Goal: Transaction & Acquisition: Purchase product/service

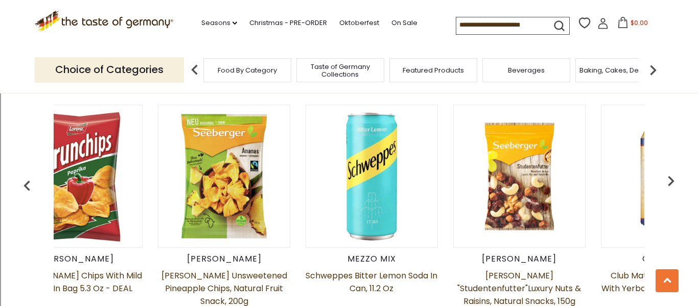
scroll to position [405, 0]
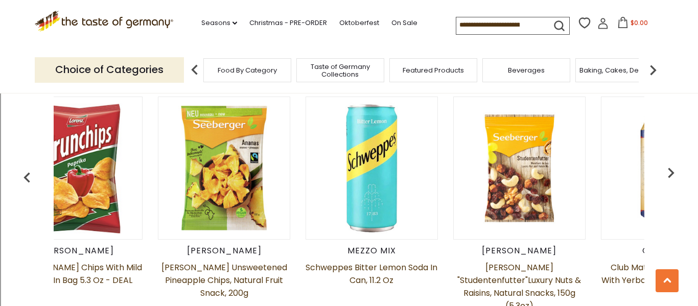
click at [672, 177] on img "button" at bounding box center [670, 172] width 20 height 20
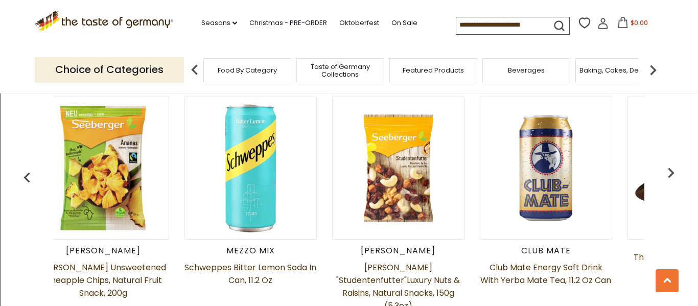
scroll to position [0, 199]
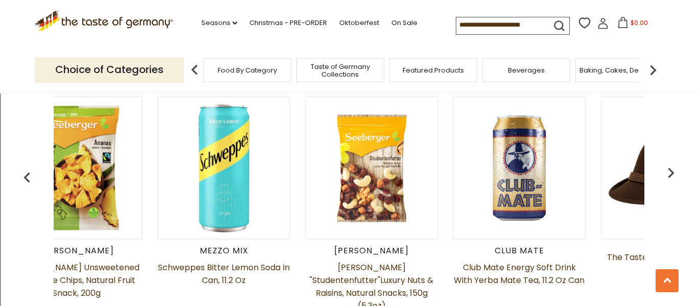
click at [670, 172] on img "button" at bounding box center [670, 172] width 20 height 20
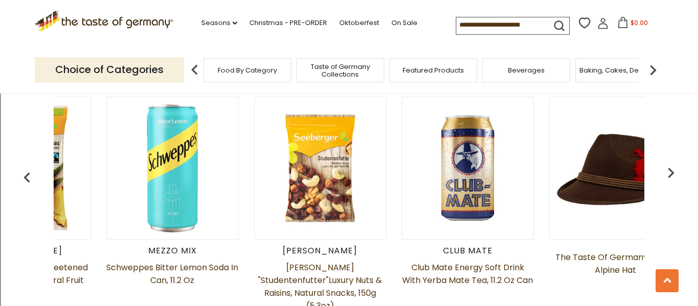
scroll to position [0, 346]
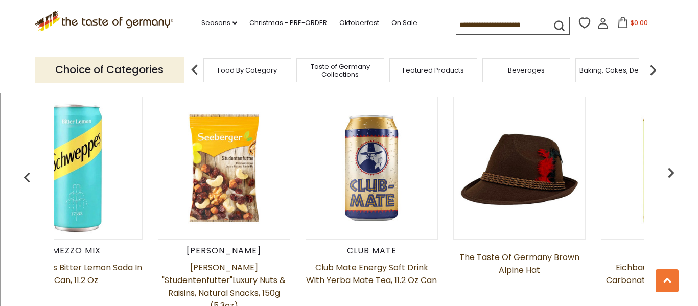
click at [672, 170] on img "button" at bounding box center [670, 172] width 20 height 20
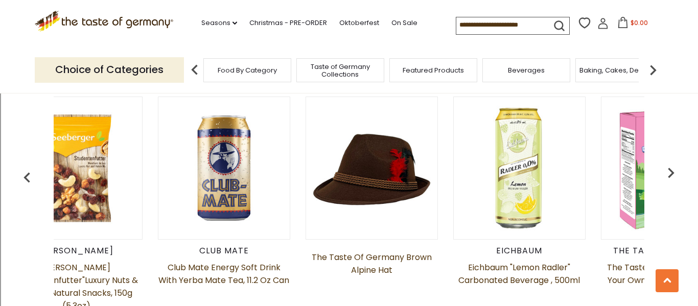
click at [672, 170] on img "button" at bounding box center [670, 172] width 20 height 20
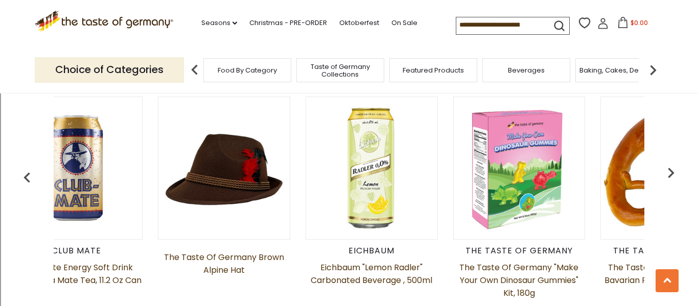
click at [672, 170] on img "button" at bounding box center [670, 172] width 20 height 20
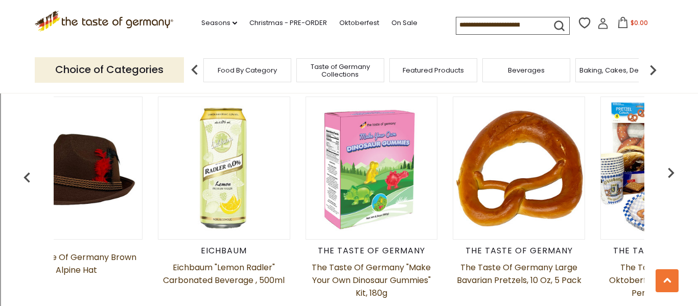
click at [672, 170] on img "button" at bounding box center [670, 172] width 20 height 20
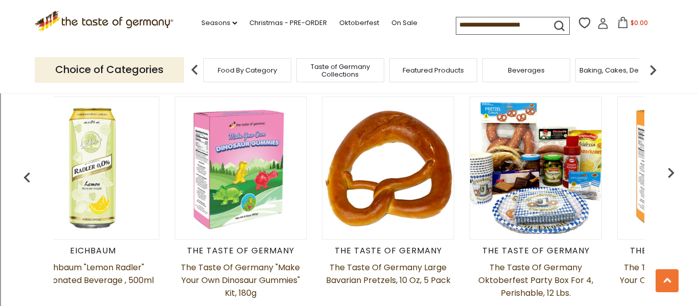
scroll to position [0, 937]
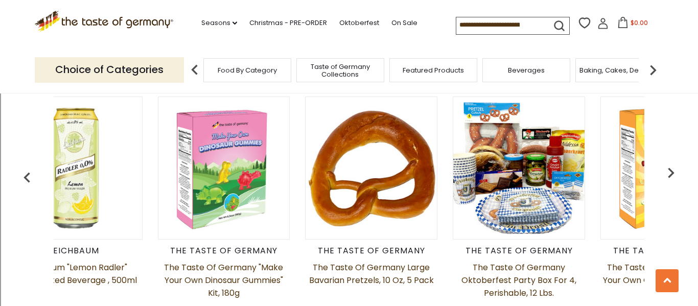
click at [675, 172] on img "button" at bounding box center [670, 172] width 20 height 20
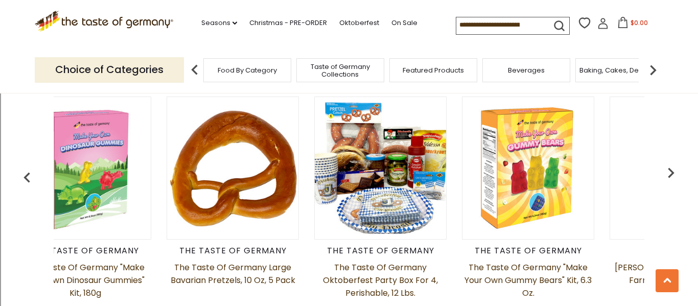
scroll to position [0, 1084]
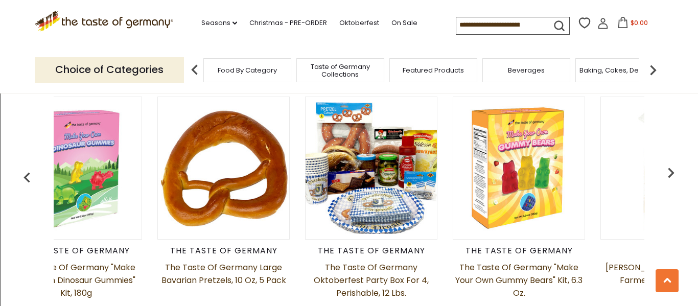
click at [666, 171] on img "button" at bounding box center [670, 172] width 20 height 20
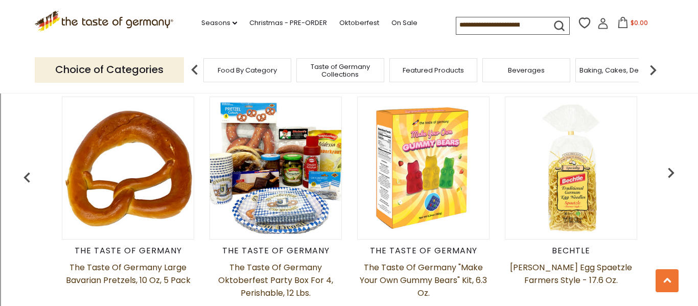
scroll to position [0, 1180]
click at [666, 171] on img "button" at bounding box center [670, 172] width 20 height 20
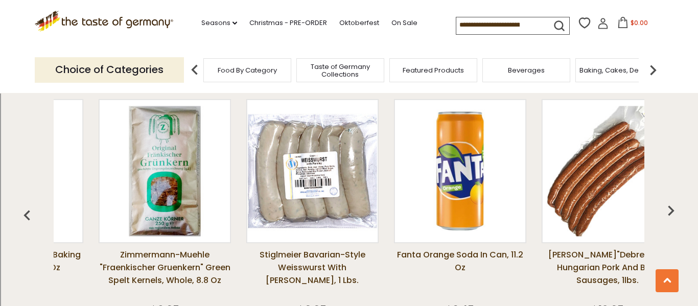
scroll to position [0, 120]
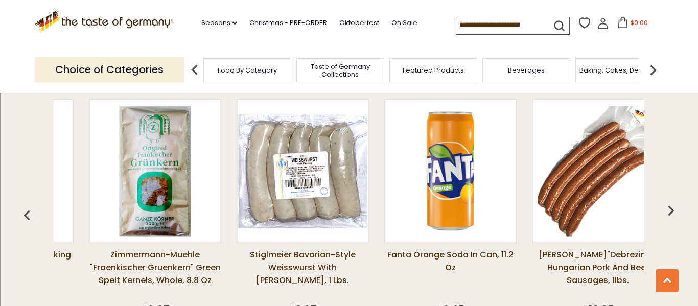
click at [28, 207] on img "button" at bounding box center [27, 215] width 20 height 20
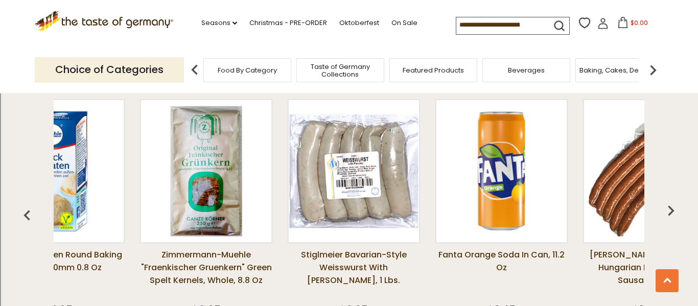
scroll to position [0, 0]
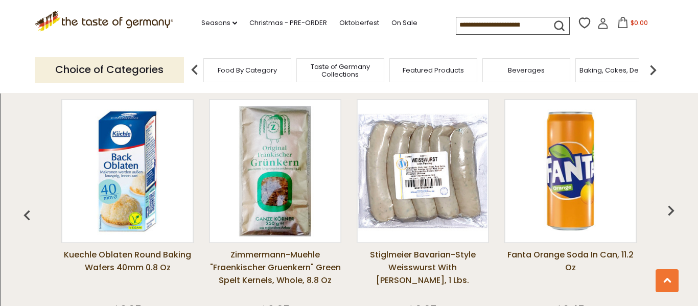
click at [668, 209] on img "button" at bounding box center [670, 210] width 20 height 20
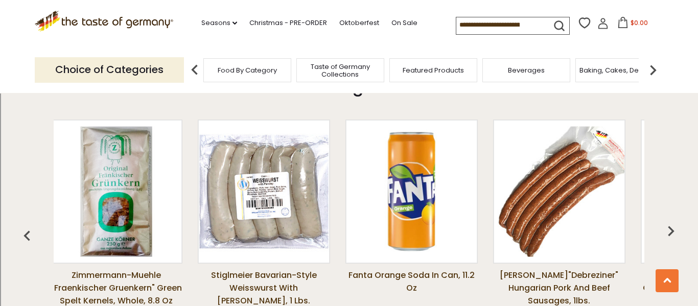
scroll to position [754, 0]
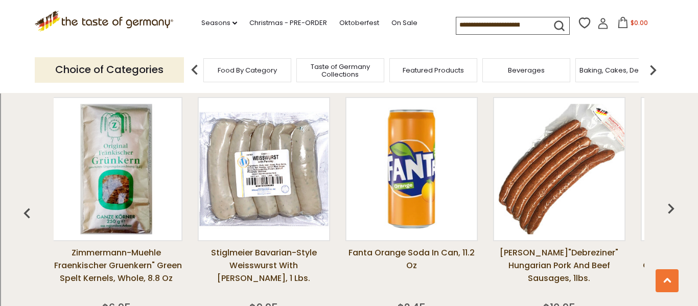
click at [264, 179] on img at bounding box center [264, 169] width 130 height 130
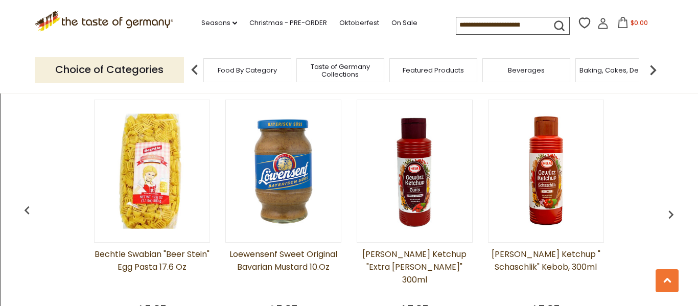
scroll to position [818, 0]
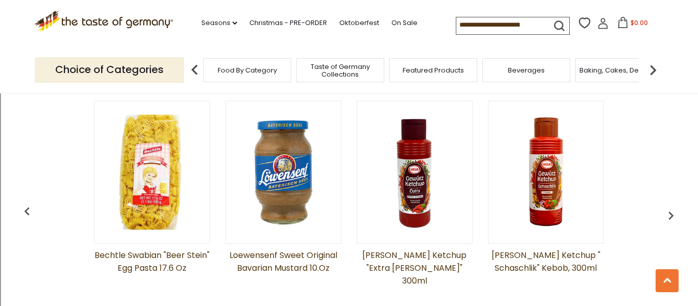
click at [665, 217] on img "button" at bounding box center [670, 215] width 16 height 16
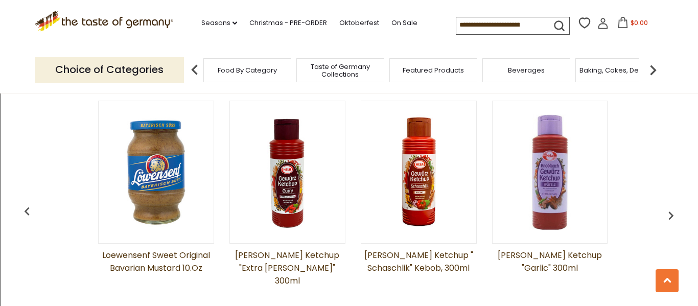
scroll to position [0, 131]
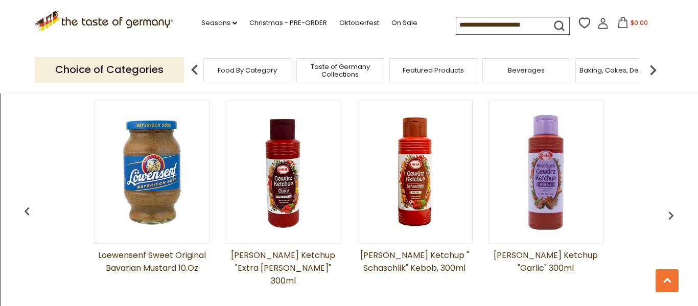
click at [666, 216] on img "button" at bounding box center [670, 215] width 16 height 16
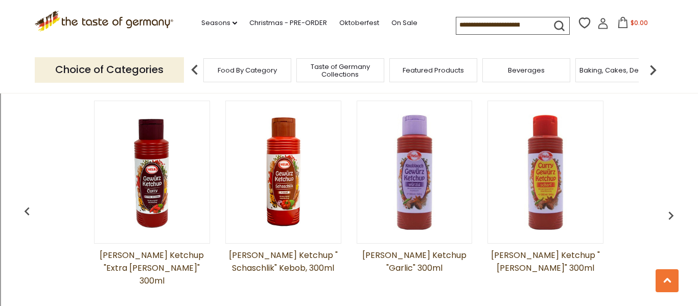
click at [666, 216] on img "button" at bounding box center [670, 215] width 16 height 16
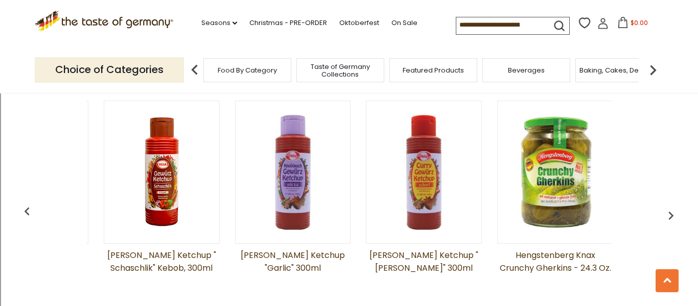
scroll to position [0, 394]
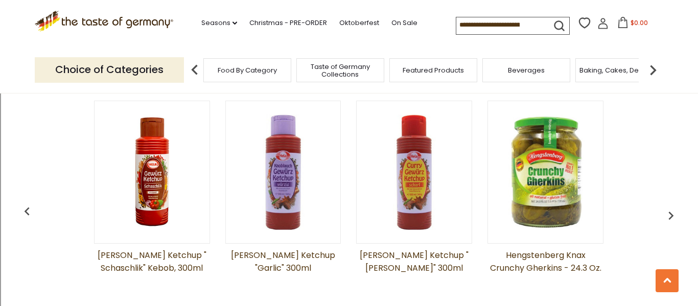
click at [666, 216] on img "button" at bounding box center [670, 215] width 16 height 16
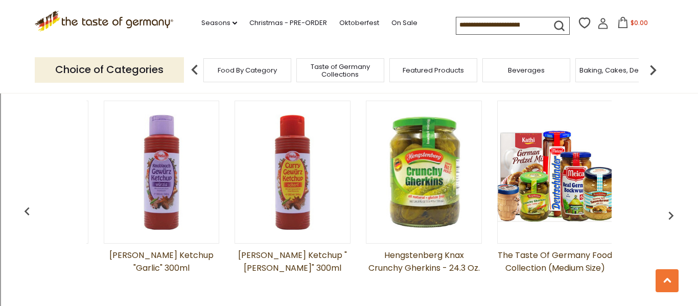
scroll to position [0, 525]
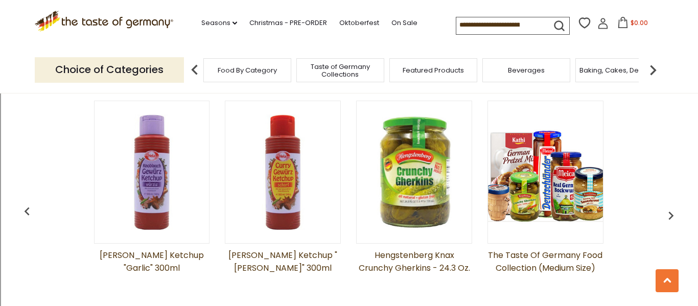
click at [663, 213] on img "button" at bounding box center [670, 215] width 16 height 16
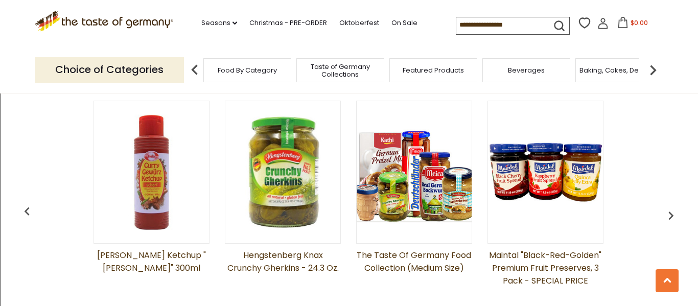
click at [663, 213] on img "button" at bounding box center [670, 215] width 16 height 16
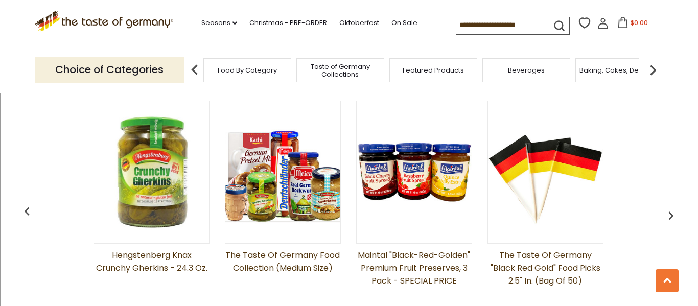
click at [663, 213] on img "button" at bounding box center [670, 215] width 16 height 16
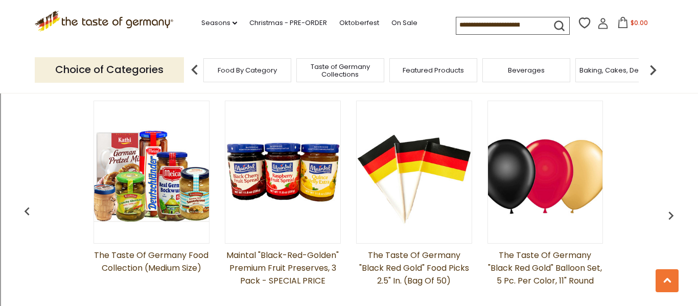
click at [663, 213] on img "button" at bounding box center [670, 215] width 16 height 16
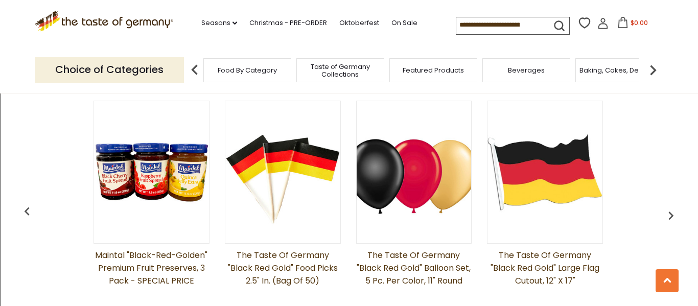
click at [663, 213] on img "button" at bounding box center [670, 215] width 16 height 16
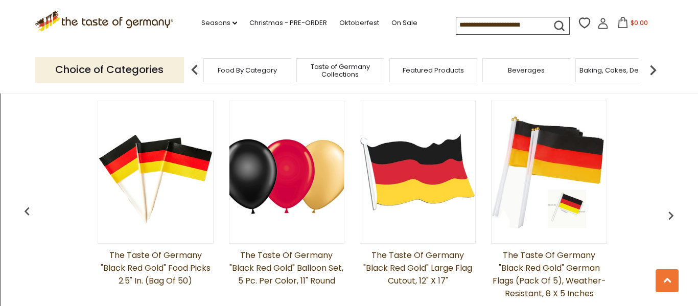
scroll to position [0, 1181]
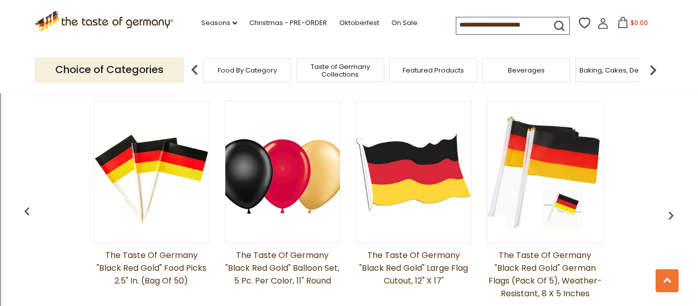
click at [675, 212] on img "button" at bounding box center [670, 215] width 16 height 16
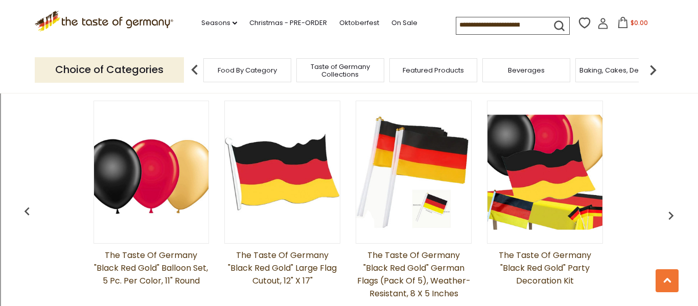
click at [675, 212] on img "button" at bounding box center [670, 215] width 16 height 16
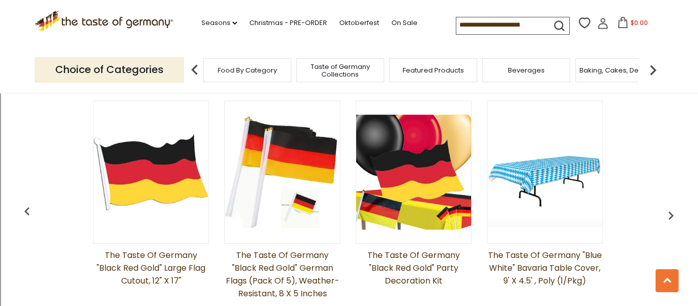
click at [675, 212] on img "button" at bounding box center [670, 215] width 16 height 16
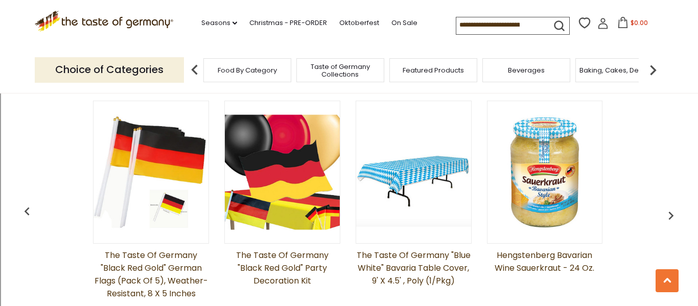
click at [675, 212] on img "button" at bounding box center [670, 215] width 16 height 16
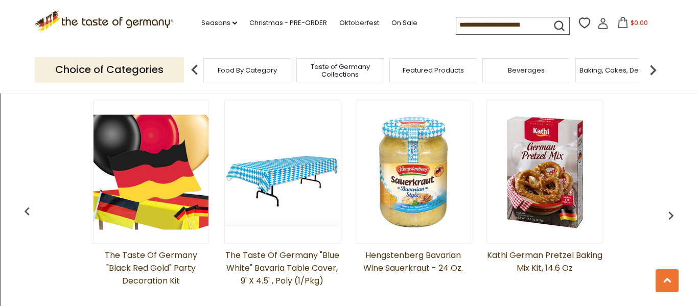
click at [675, 212] on img "button" at bounding box center [670, 215] width 16 height 16
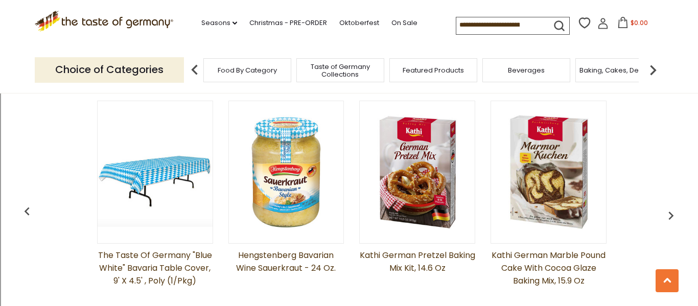
scroll to position [0, 1837]
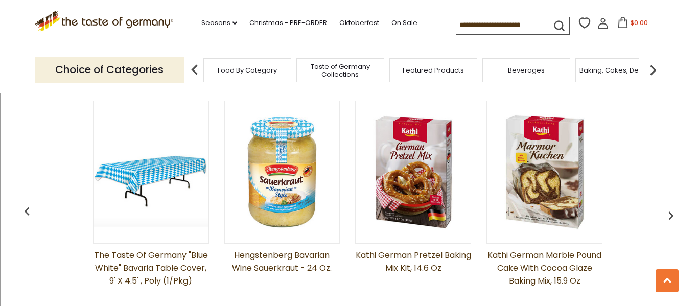
click at [675, 212] on img "button" at bounding box center [670, 215] width 16 height 16
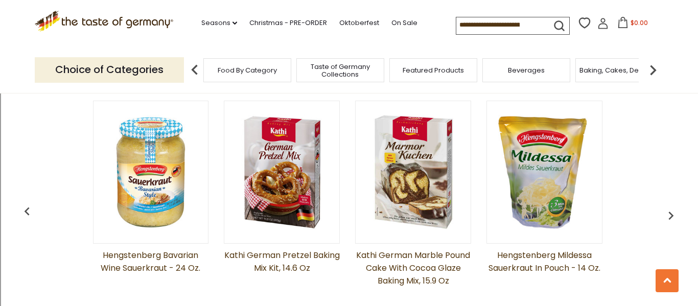
click at [675, 212] on img "button" at bounding box center [670, 215] width 16 height 16
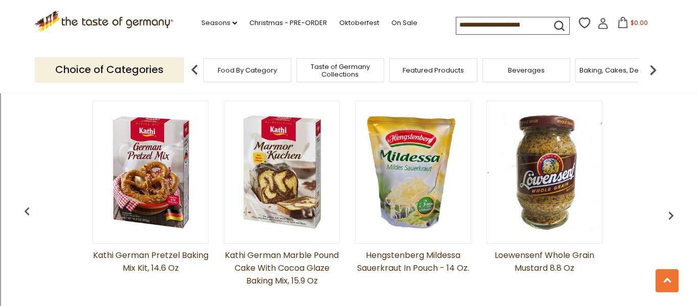
click at [675, 212] on img "button" at bounding box center [670, 215] width 16 height 16
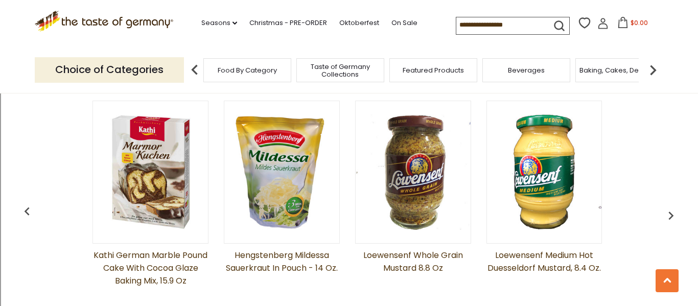
click at [675, 212] on img "button" at bounding box center [670, 215] width 16 height 16
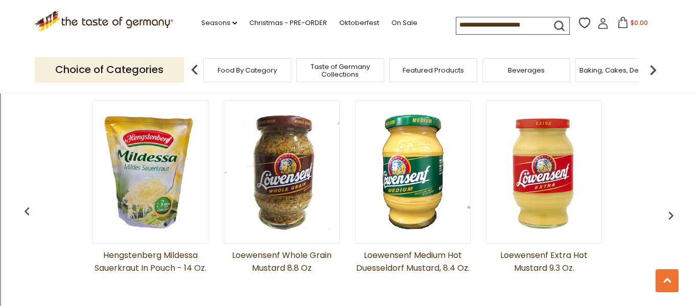
click at [675, 212] on img "button" at bounding box center [670, 215] width 16 height 16
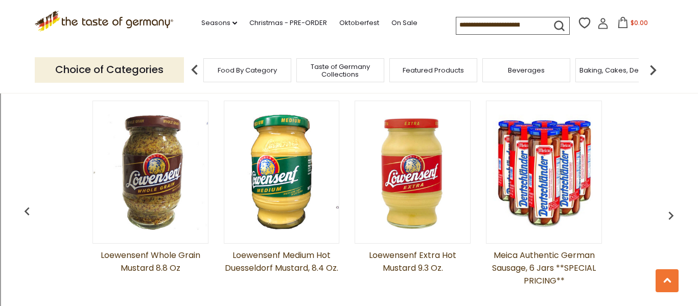
click at [675, 212] on img "button" at bounding box center [670, 215] width 16 height 16
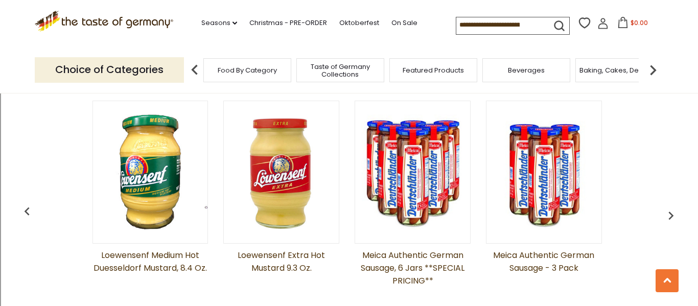
click at [675, 212] on img "button" at bounding box center [670, 215] width 16 height 16
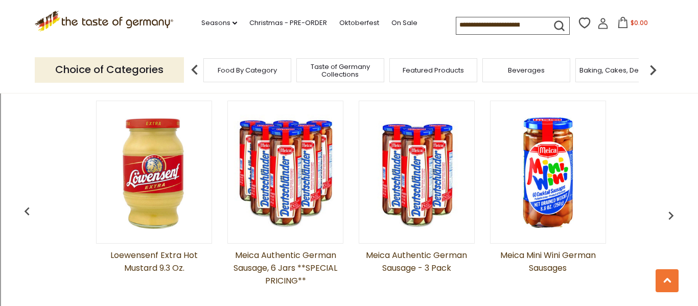
scroll to position [0, 2756]
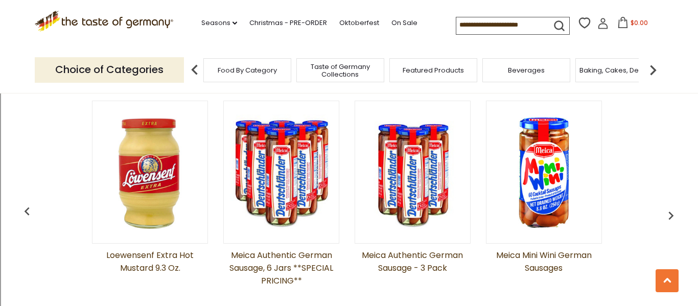
click at [667, 211] on img "button" at bounding box center [670, 215] width 16 height 16
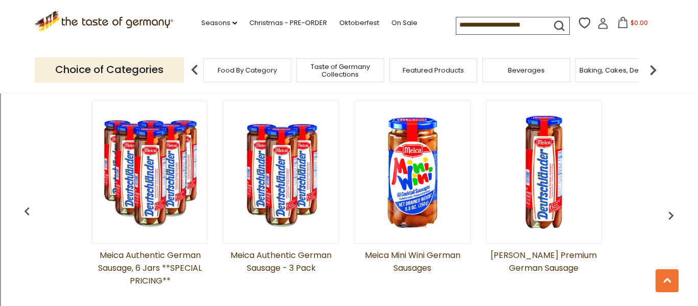
click at [667, 211] on img "button" at bounding box center [670, 215] width 16 height 16
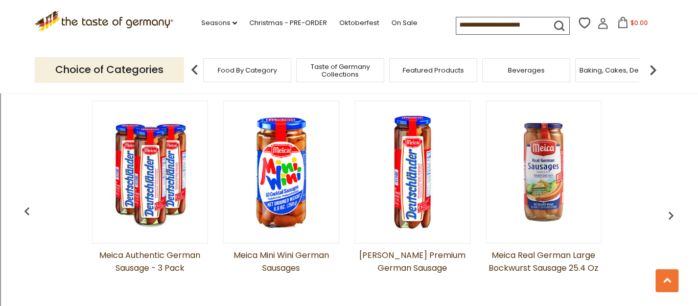
click at [667, 211] on img "button" at bounding box center [670, 215] width 16 height 16
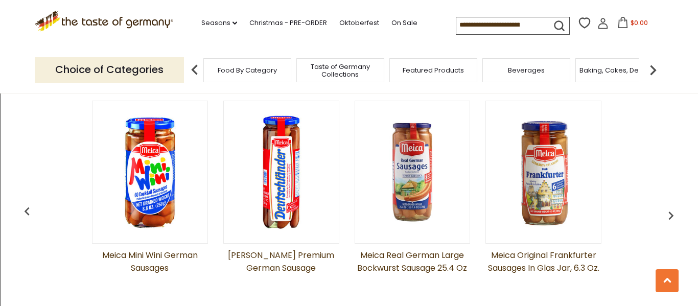
click at [667, 211] on img "button" at bounding box center [670, 215] width 16 height 16
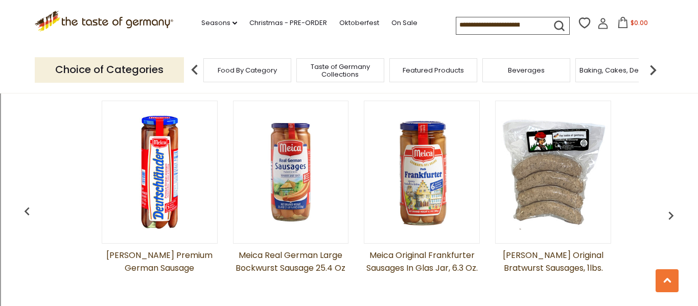
scroll to position [0, 3281]
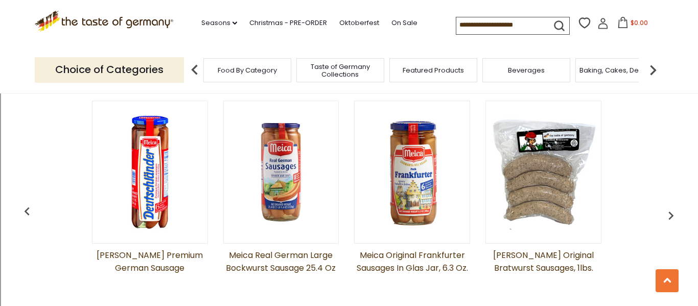
click at [659, 217] on button "button" at bounding box center [670, 213] width 22 height 22
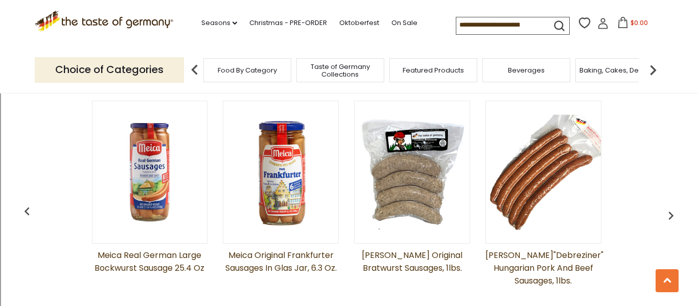
click at [659, 217] on button "button" at bounding box center [670, 213] width 22 height 22
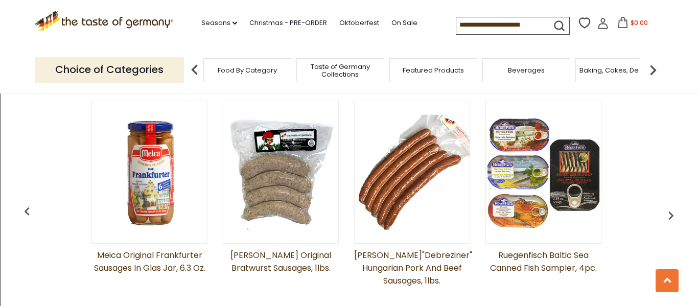
click at [659, 217] on button "button" at bounding box center [670, 213] width 22 height 22
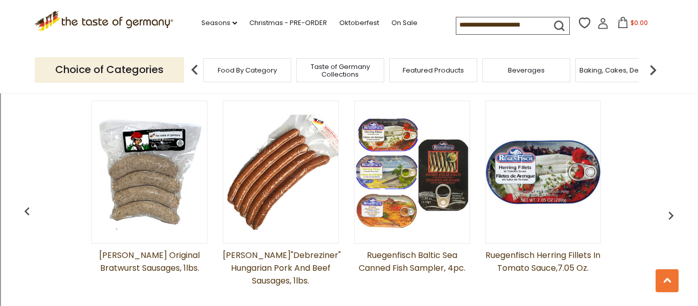
click at [659, 217] on button "button" at bounding box center [670, 213] width 22 height 22
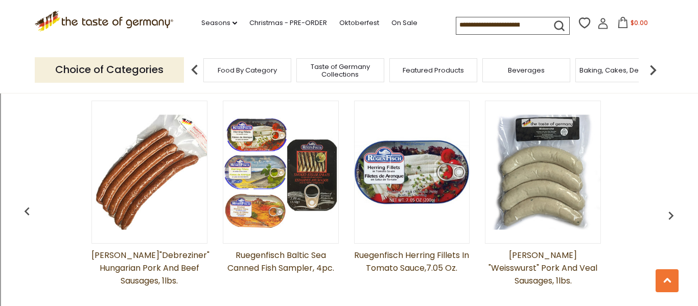
click at [659, 217] on button "button" at bounding box center [670, 213] width 22 height 22
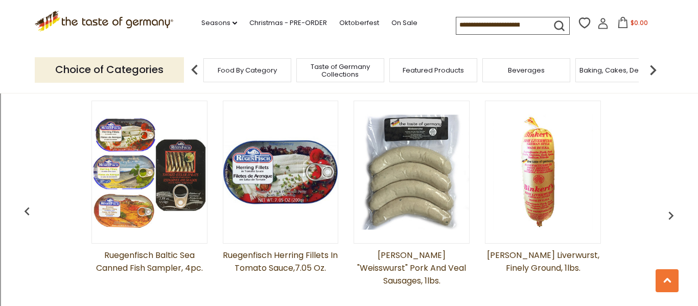
click at [659, 217] on button "button" at bounding box center [670, 213] width 22 height 22
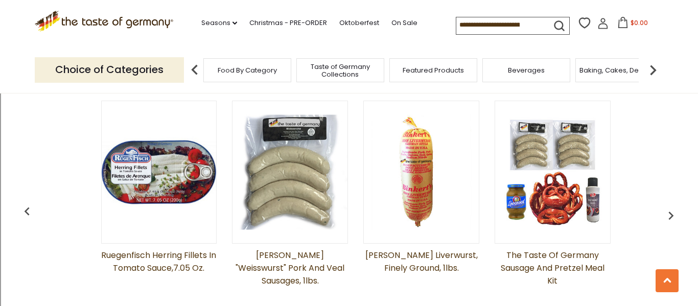
scroll to position [0, 4069]
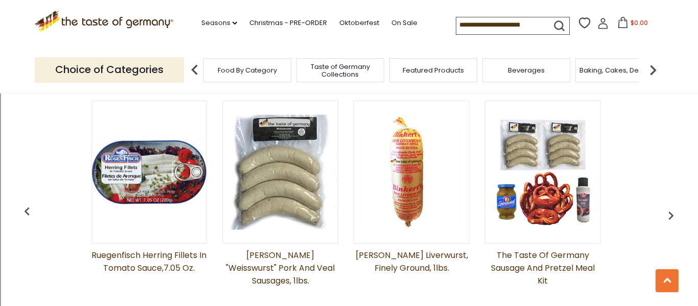
click at [668, 216] on img "button" at bounding box center [670, 215] width 16 height 16
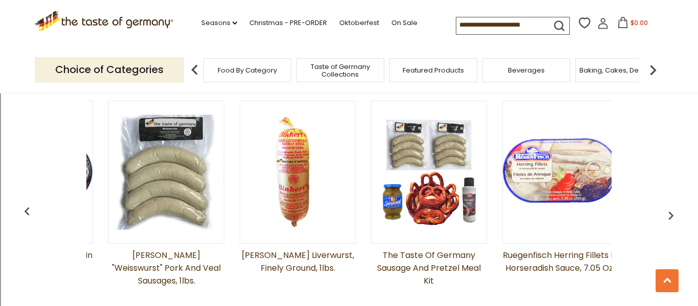
scroll to position [0, 4200]
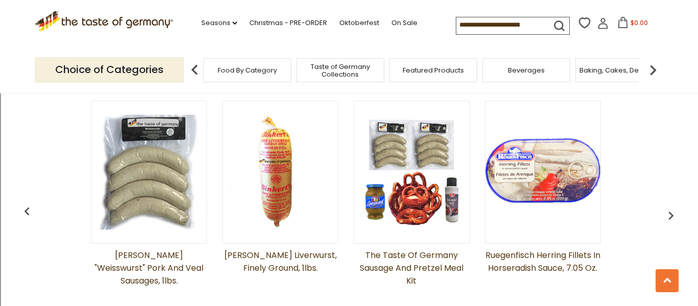
click at [673, 213] on img "button" at bounding box center [670, 215] width 16 height 16
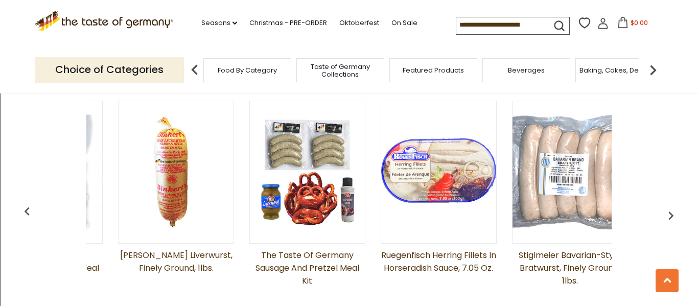
scroll to position [0, 4331]
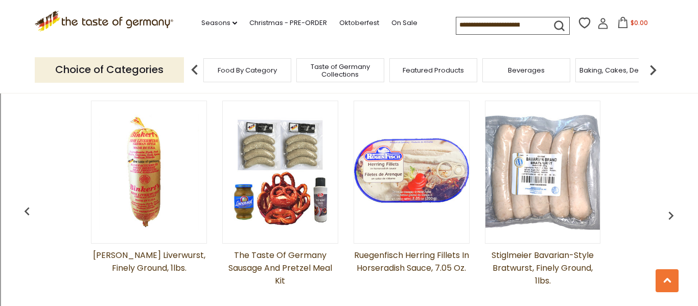
click at [672, 212] on img "button" at bounding box center [670, 215] width 16 height 16
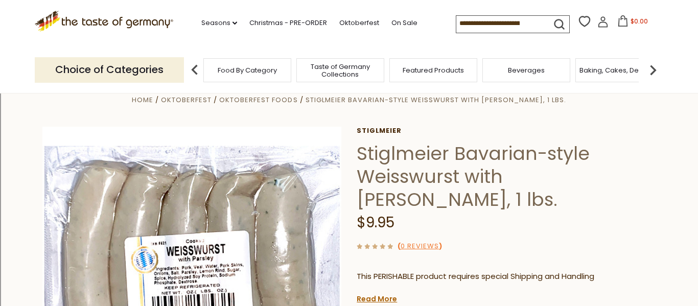
scroll to position [0, 0]
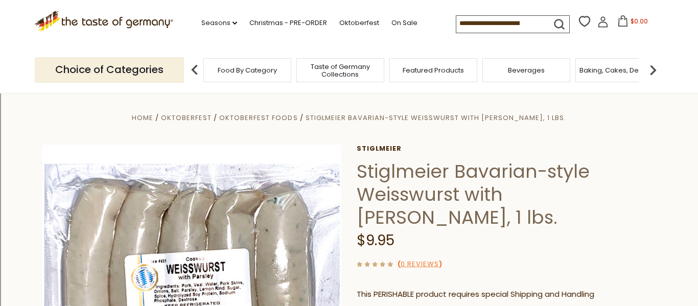
click at [655, 66] on img at bounding box center [652, 70] width 20 height 20
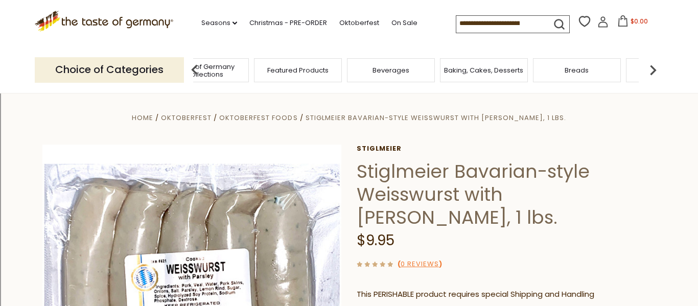
click at [655, 66] on img at bounding box center [652, 70] width 20 height 20
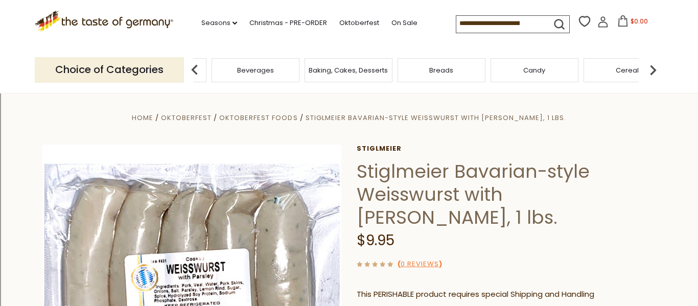
click at [655, 66] on img at bounding box center [652, 70] width 20 height 20
click at [496, 70] on span "Chocolate & Marzipan" at bounding box center [500, 70] width 75 height 8
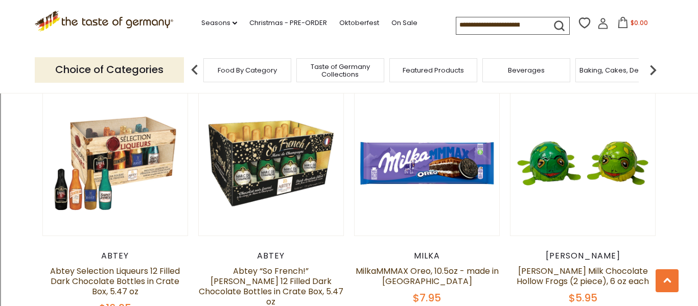
scroll to position [1328, 0]
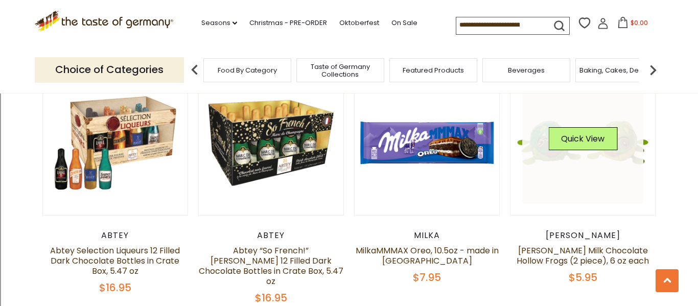
click at [553, 141] on div "Quick View" at bounding box center [582, 142] width 69 height 31
click at [596, 162] on link at bounding box center [583, 143] width 122 height 122
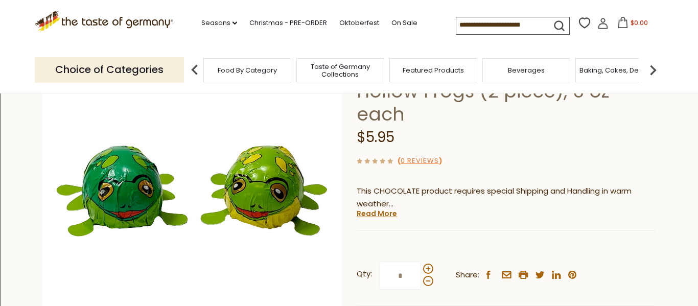
scroll to position [124, 0]
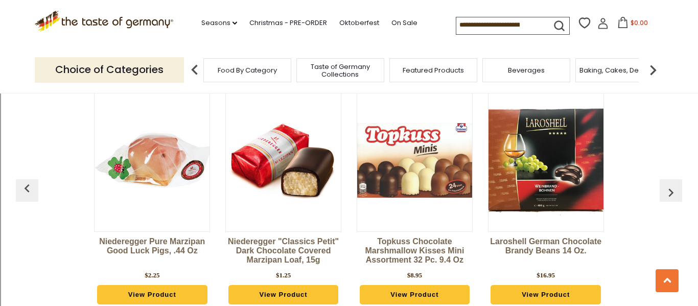
scroll to position [2780, 0]
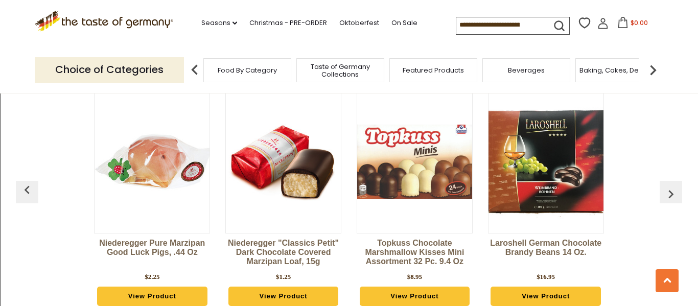
click at [146, 171] on img at bounding box center [151, 161] width 115 height 115
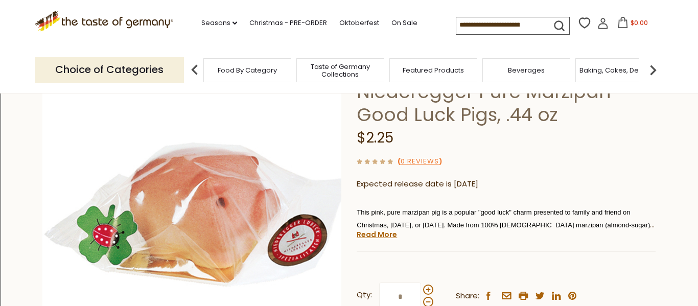
scroll to position [82, 0]
